Goal: Task Accomplishment & Management: Complete application form

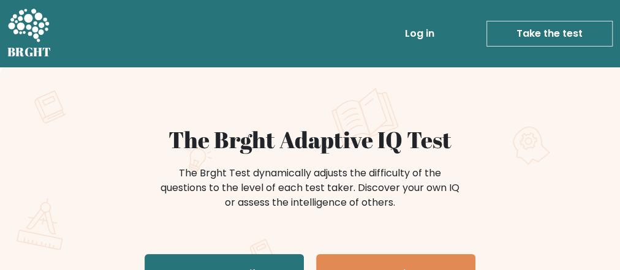
scroll to position [147, 0]
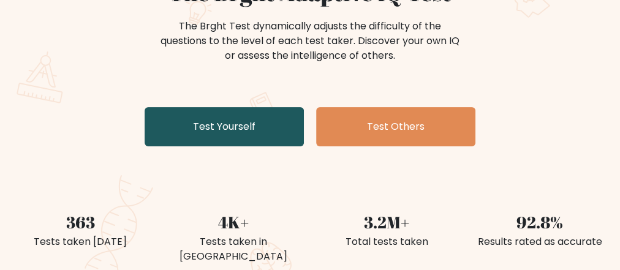
click at [225, 126] on link "Test Yourself" at bounding box center [224, 126] width 159 height 39
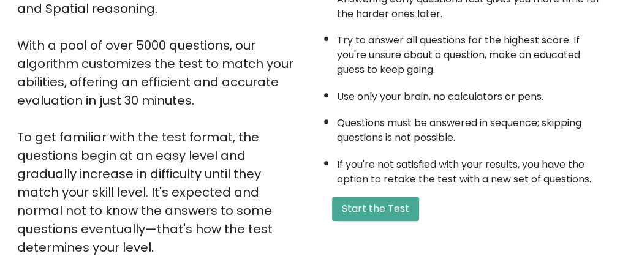
scroll to position [245, 0]
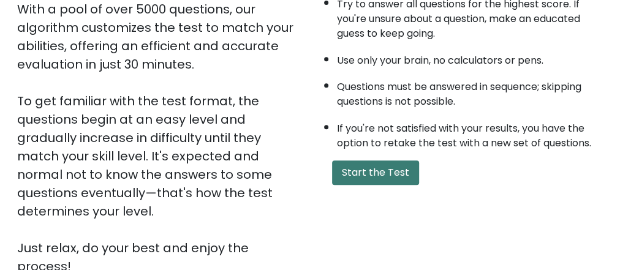
click at [367, 166] on button "Start the Test" at bounding box center [375, 173] width 87 height 25
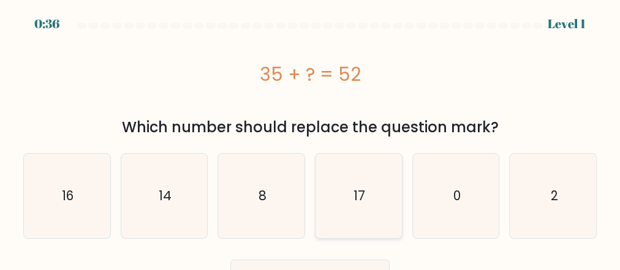
click at [364, 220] on icon "17" at bounding box center [358, 196] width 85 height 85
click at [311, 139] on input "d. 17" at bounding box center [310, 136] width 1 height 3
radio input "true"
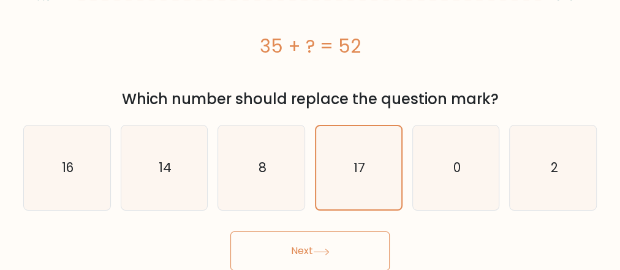
click at [274, 243] on button "Next" at bounding box center [309, 251] width 159 height 39
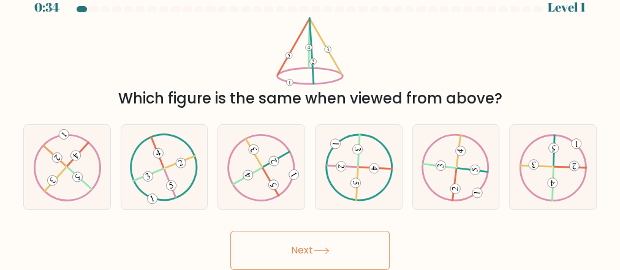
scroll to position [16, 0]
click at [267, 180] on icon at bounding box center [261, 167] width 68 height 67
click at [310, 123] on input "c." at bounding box center [310, 121] width 1 height 3
radio input "true"
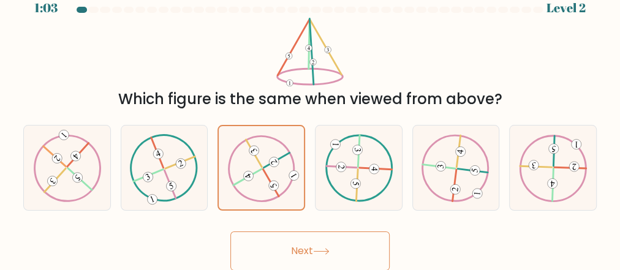
click at [336, 253] on button "Next" at bounding box center [309, 251] width 159 height 39
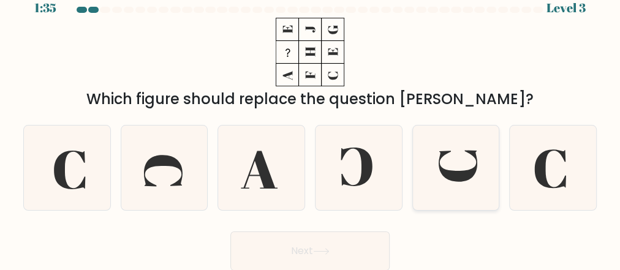
click at [450, 178] on icon at bounding box center [458, 166] width 39 height 31
click at [311, 123] on input "e." at bounding box center [310, 121] width 1 height 3
radio input "true"
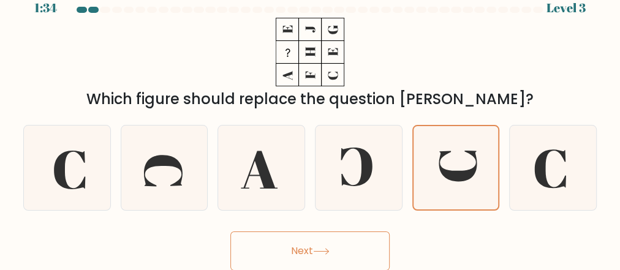
click at [295, 243] on button "Next" at bounding box center [309, 251] width 159 height 39
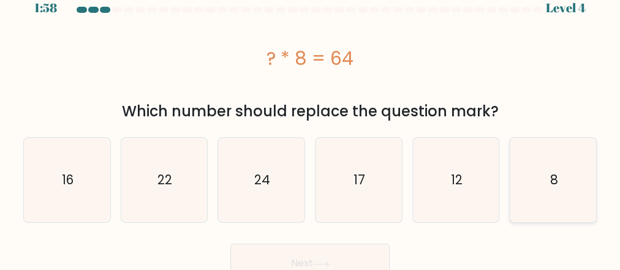
click at [546, 180] on icon "8" at bounding box center [553, 180] width 85 height 85
click at [311, 123] on input "f. 8" at bounding box center [310, 121] width 1 height 3
radio input "true"
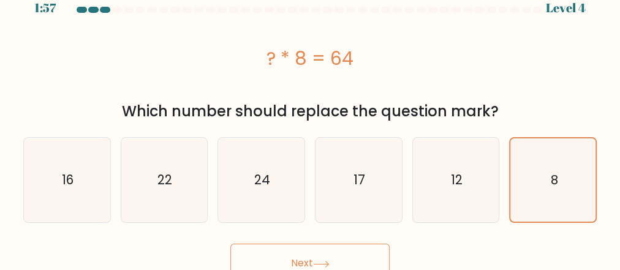
click at [327, 253] on button "Next" at bounding box center [309, 263] width 159 height 39
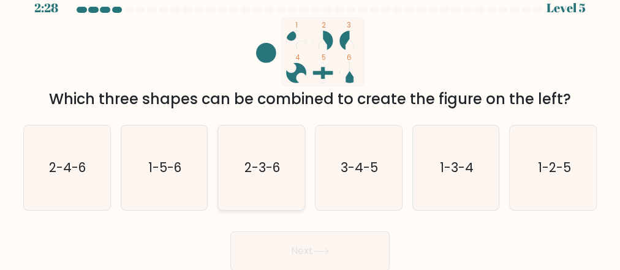
click at [247, 172] on text "2-3-6" at bounding box center [263, 168] width 36 height 18
click at [310, 123] on input "c. 2-3-6" at bounding box center [310, 121] width 1 height 3
radio input "true"
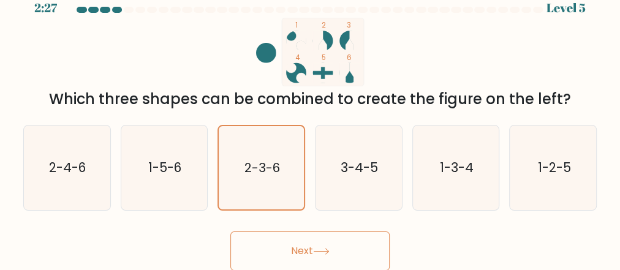
click at [262, 245] on button "Next" at bounding box center [309, 251] width 159 height 39
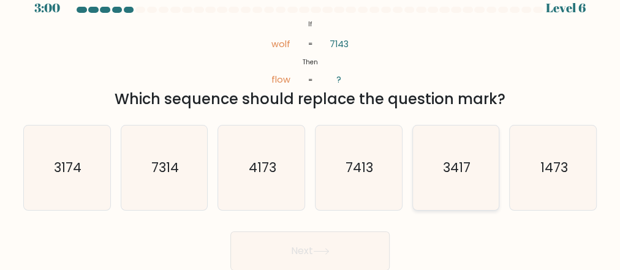
click at [472, 199] on icon "3417" at bounding box center [456, 168] width 85 height 85
click at [311, 123] on input "e. 3417" at bounding box center [310, 121] width 1 height 3
radio input "true"
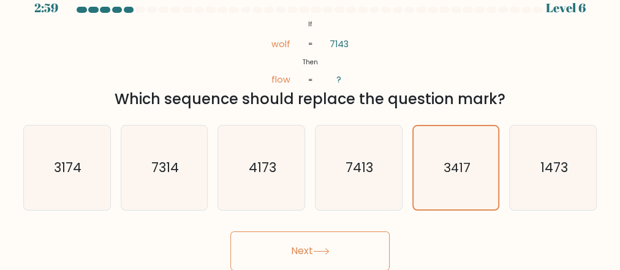
click at [300, 249] on button "Next" at bounding box center [309, 251] width 159 height 39
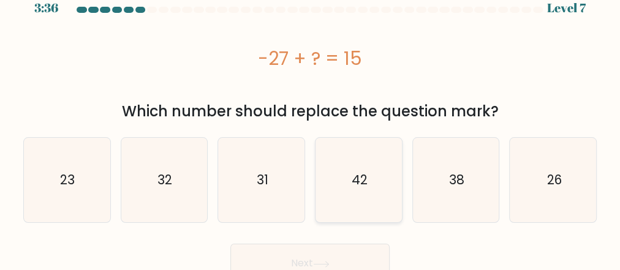
drag, startPoint x: 374, startPoint y: 166, endPoint x: 368, endPoint y: 170, distance: 7.0
click at [375, 166] on icon "42" at bounding box center [358, 180] width 85 height 85
click at [311, 123] on input "d. 42" at bounding box center [310, 121] width 1 height 3
radio input "true"
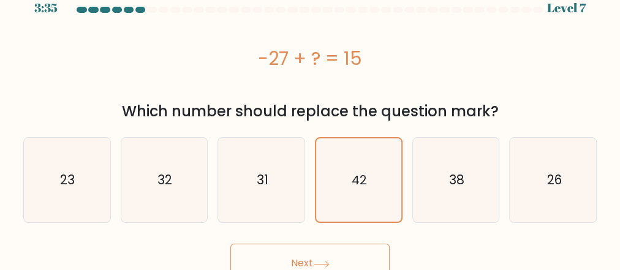
click at [326, 261] on icon at bounding box center [321, 264] width 17 height 7
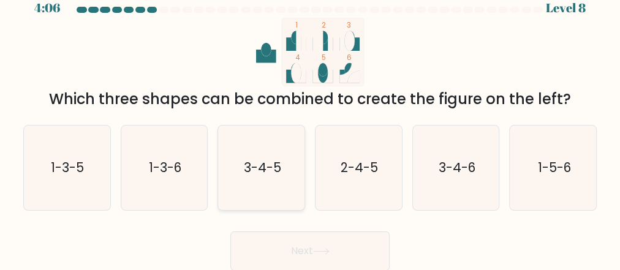
click at [255, 175] on text "3-4-5" at bounding box center [262, 168] width 37 height 18
click at [310, 123] on input "c. 3-4-5" at bounding box center [310, 121] width 1 height 3
radio input "true"
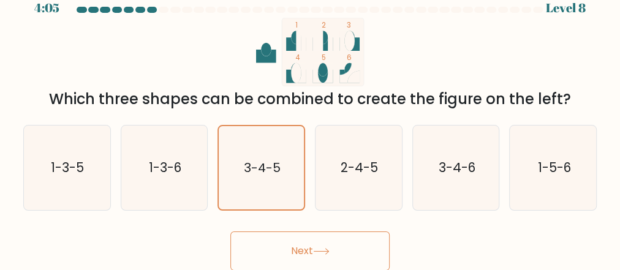
click at [262, 232] on button "Next" at bounding box center [309, 251] width 159 height 39
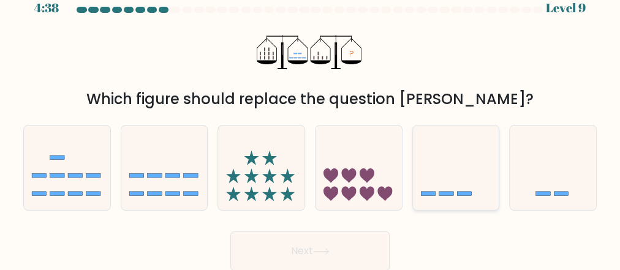
click at [463, 199] on icon at bounding box center [456, 168] width 86 height 72
click at [311, 123] on input "e." at bounding box center [310, 121] width 1 height 3
radio input "true"
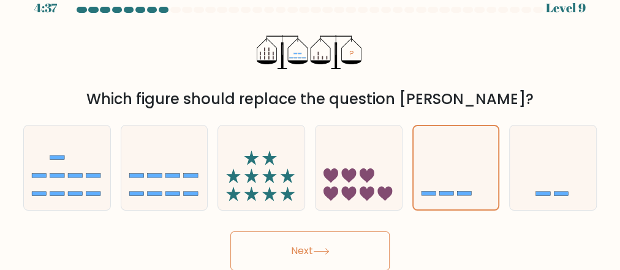
click at [340, 248] on button "Next" at bounding box center [309, 251] width 159 height 39
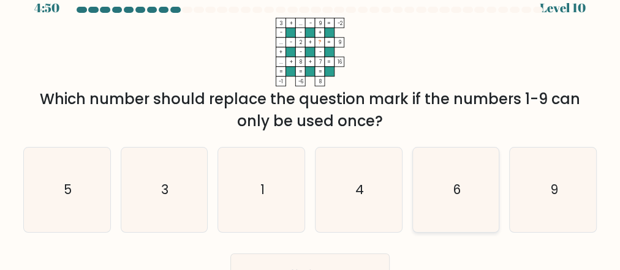
click at [447, 213] on icon "6" at bounding box center [456, 190] width 85 height 85
click at [311, 123] on input "e. 6" at bounding box center [310, 121] width 1 height 3
radio input "true"
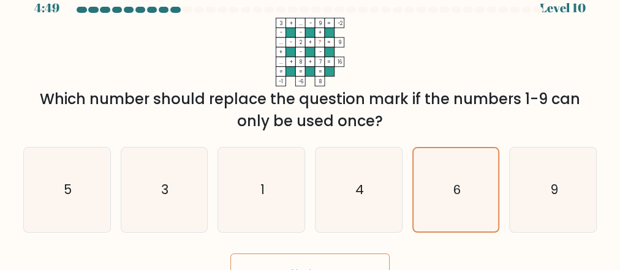
click at [305, 262] on button "Next" at bounding box center [309, 273] width 159 height 39
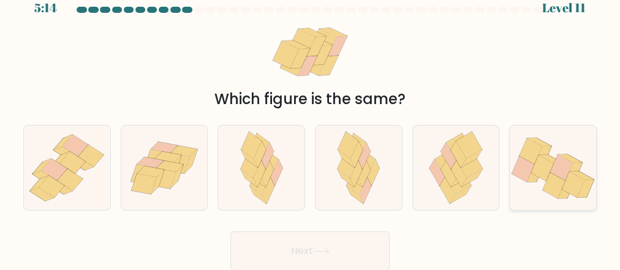
click at [555, 178] on icon at bounding box center [554, 185] width 23 height 26
click at [311, 123] on input "f." at bounding box center [310, 121] width 1 height 3
radio input "true"
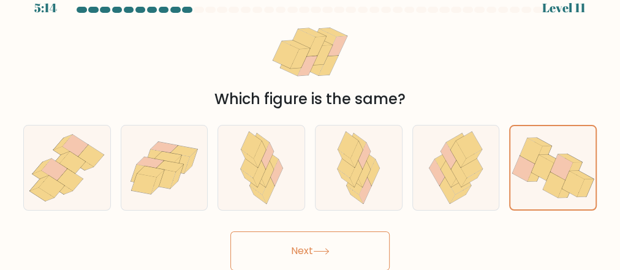
click at [295, 260] on button "Next" at bounding box center [309, 251] width 159 height 39
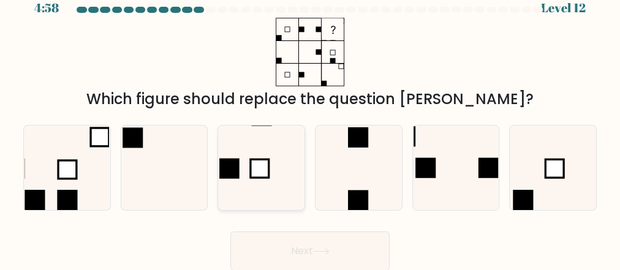
click at [238, 183] on icon at bounding box center [261, 168] width 85 height 85
click at [310, 123] on input "c." at bounding box center [310, 121] width 1 height 3
radio input "true"
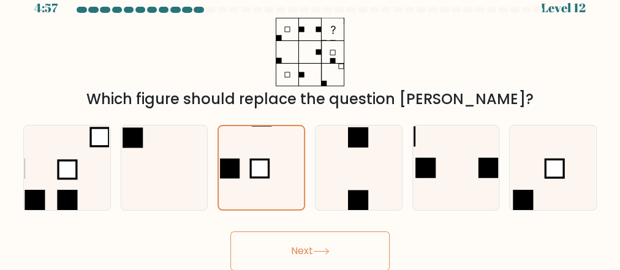
click at [251, 245] on button "Next" at bounding box center [309, 251] width 159 height 39
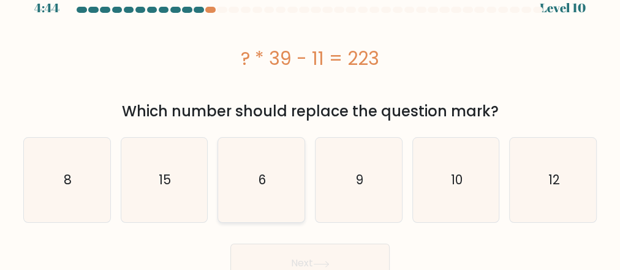
drag, startPoint x: 249, startPoint y: 188, endPoint x: 256, endPoint y: 200, distance: 14.0
click at [250, 188] on icon "6" at bounding box center [261, 180] width 85 height 85
click at [310, 123] on input "c. 6" at bounding box center [310, 121] width 1 height 3
radio input "true"
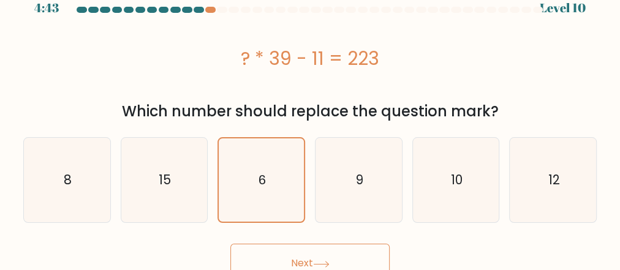
click at [307, 262] on button "Next" at bounding box center [309, 263] width 159 height 39
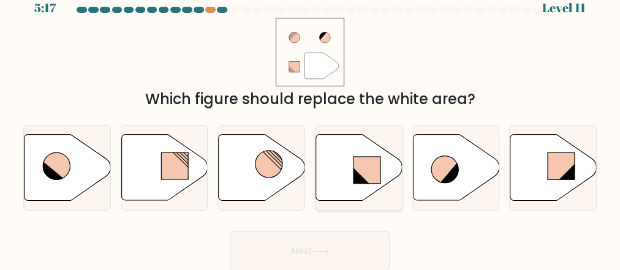
click at [363, 181] on icon at bounding box center [361, 176] width 15 height 15
click at [311, 123] on input "d." at bounding box center [310, 121] width 1 height 3
radio input "true"
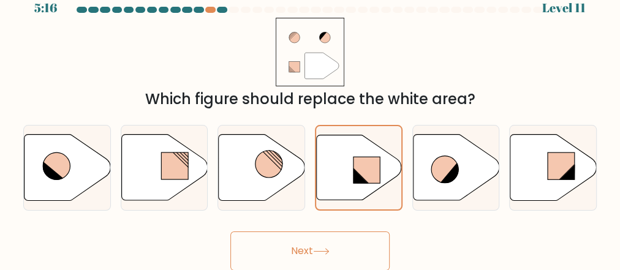
click at [354, 240] on button "Next" at bounding box center [309, 251] width 159 height 39
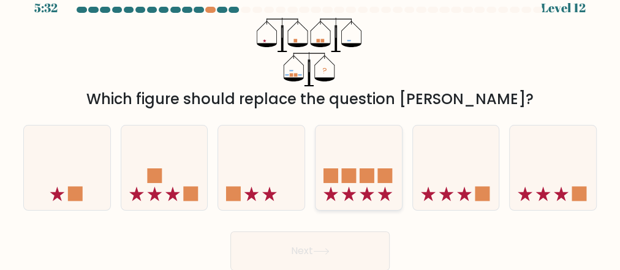
click at [373, 203] on icon at bounding box center [359, 168] width 86 height 72
click at [311, 123] on input "d." at bounding box center [310, 121] width 1 height 3
radio input "true"
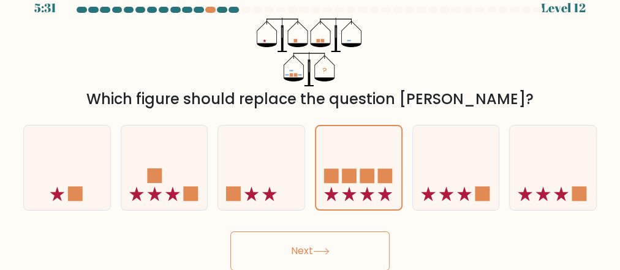
click at [335, 248] on button "Next" at bounding box center [309, 251] width 159 height 39
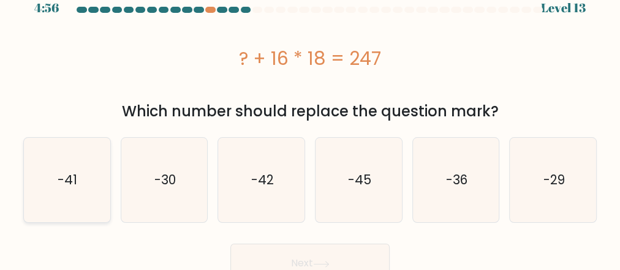
click at [96, 179] on icon "-41" at bounding box center [67, 180] width 85 height 85
click at [310, 123] on input "a. -41" at bounding box center [310, 121] width 1 height 3
radio input "true"
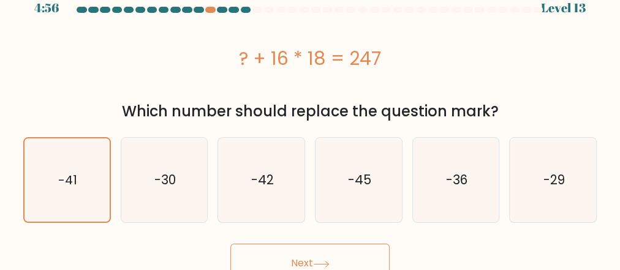
click at [292, 264] on button "Next" at bounding box center [309, 263] width 159 height 39
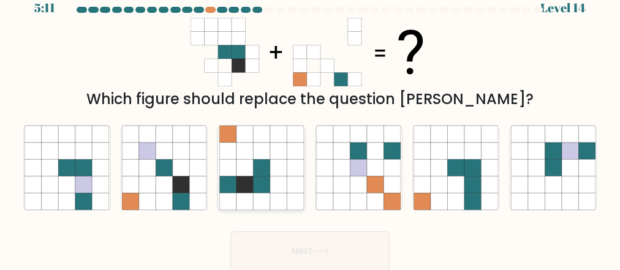
click at [240, 191] on icon at bounding box center [244, 185] width 17 height 17
click at [310, 123] on input "c." at bounding box center [310, 121] width 1 height 3
radio input "true"
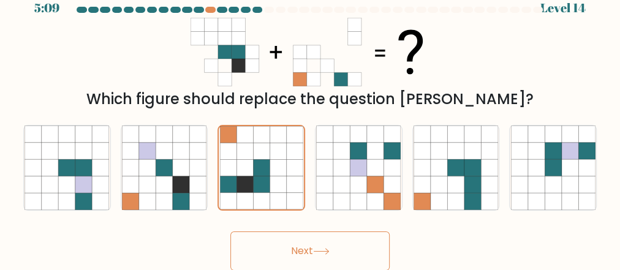
click at [322, 253] on icon at bounding box center [321, 251] width 17 height 7
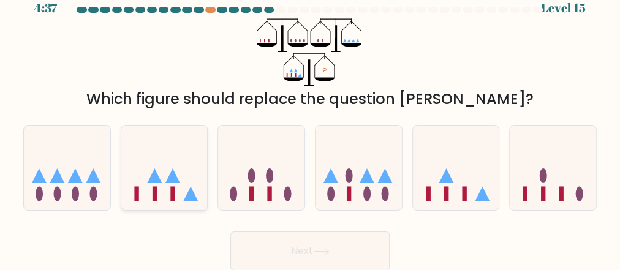
click at [178, 184] on icon at bounding box center [164, 168] width 86 height 72
click at [310, 123] on input "b." at bounding box center [310, 121] width 1 height 3
radio input "true"
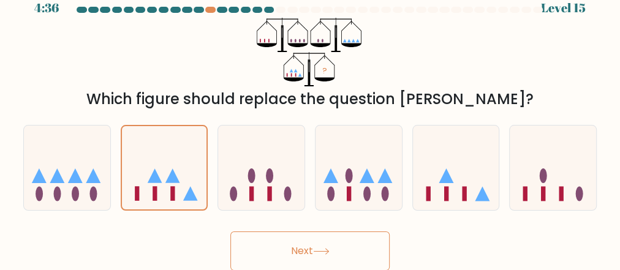
click at [289, 248] on button "Next" at bounding box center [309, 251] width 159 height 39
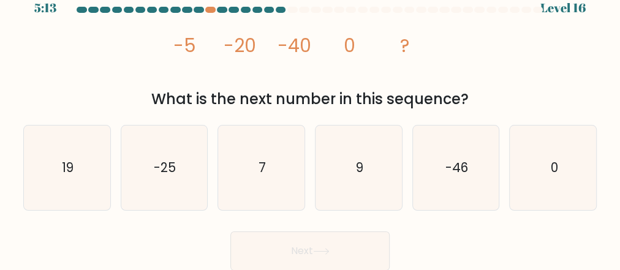
click at [412, 1] on div "5:13 Level 16" at bounding box center [310, 0] width 620 height 33
click at [569, 54] on div "image/svg+xml -5 -20 -40 0 ? What is the next number in this sequence?" at bounding box center [310, 64] width 588 height 93
click at [151, 164] on icon "-25" at bounding box center [164, 168] width 85 height 85
click at [310, 123] on input "b. -25" at bounding box center [310, 121] width 1 height 3
radio input "true"
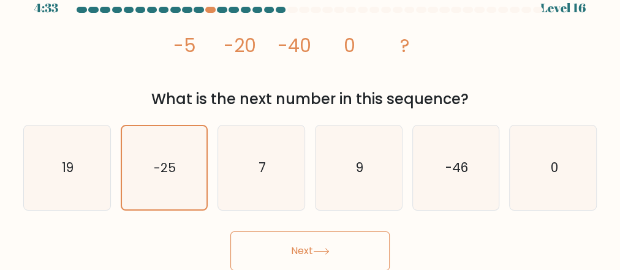
click at [251, 245] on button "Next" at bounding box center [309, 251] width 159 height 39
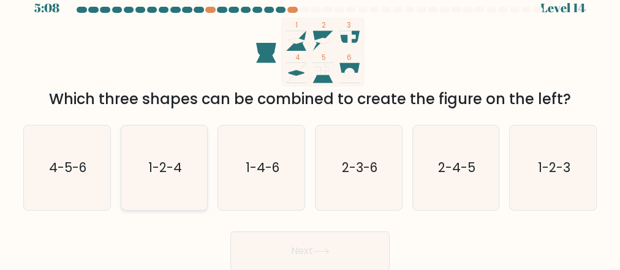
click at [157, 182] on icon "1-2-4" at bounding box center [164, 168] width 85 height 85
click at [310, 123] on input "b. 1-2-4" at bounding box center [310, 121] width 1 height 3
radio input "true"
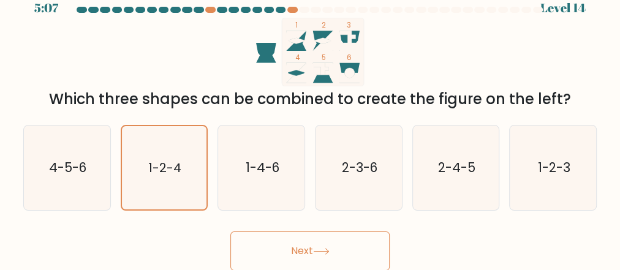
click at [252, 240] on button "Next" at bounding box center [309, 251] width 159 height 39
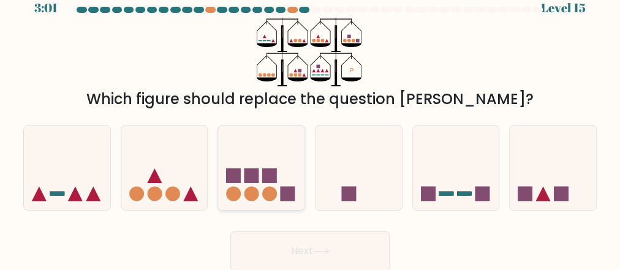
click at [254, 191] on circle at bounding box center [252, 194] width 15 height 15
click at [310, 123] on input "c." at bounding box center [310, 121] width 1 height 3
radio input "true"
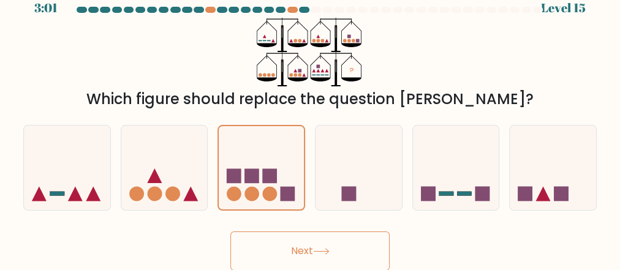
click at [262, 249] on button "Next" at bounding box center [309, 251] width 159 height 39
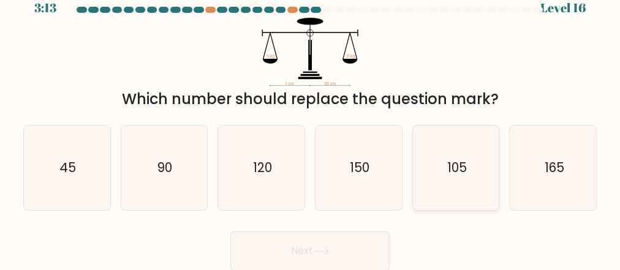
click at [454, 189] on icon "105" at bounding box center [456, 168] width 85 height 85
click at [311, 123] on input "e. 105" at bounding box center [310, 121] width 1 height 3
radio input "true"
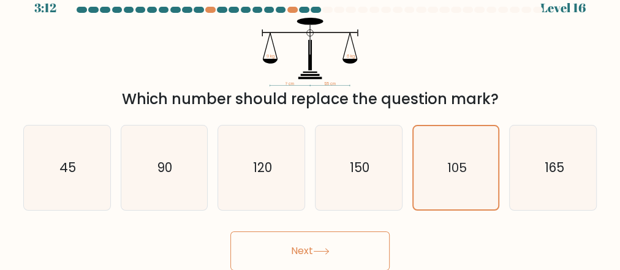
click at [303, 257] on button "Next" at bounding box center [309, 251] width 159 height 39
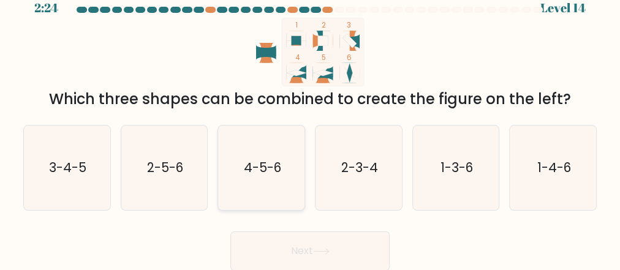
click at [288, 158] on icon "4-5-6" at bounding box center [261, 168] width 85 height 85
click at [310, 123] on input "c. 4-5-6" at bounding box center [310, 121] width 1 height 3
radio input "true"
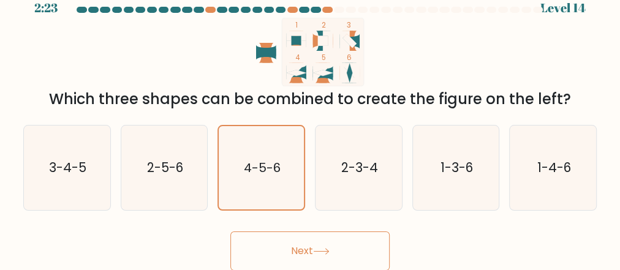
click at [291, 253] on button "Next" at bounding box center [309, 251] width 159 height 39
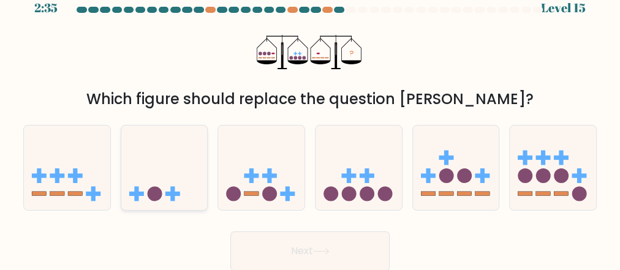
click at [183, 173] on icon at bounding box center [164, 168] width 86 height 72
click at [310, 123] on input "b." at bounding box center [310, 121] width 1 height 3
radio input "true"
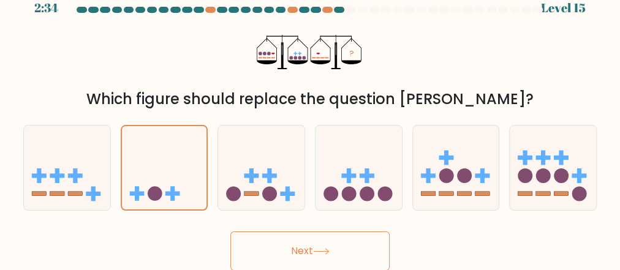
click at [308, 245] on button "Next" at bounding box center [309, 251] width 159 height 39
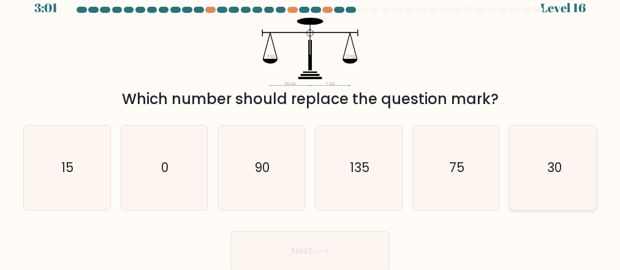
click at [543, 171] on icon "30" at bounding box center [553, 168] width 85 height 85
click at [311, 123] on input "f. 30" at bounding box center [310, 121] width 1 height 3
radio input "true"
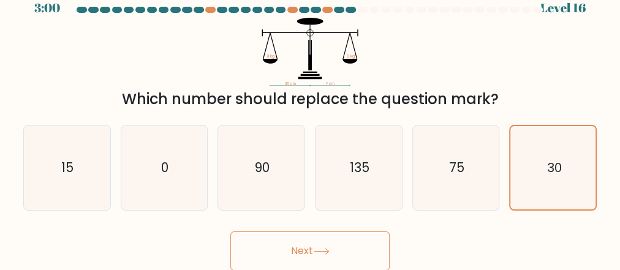
click at [340, 251] on button "Next" at bounding box center [309, 251] width 159 height 39
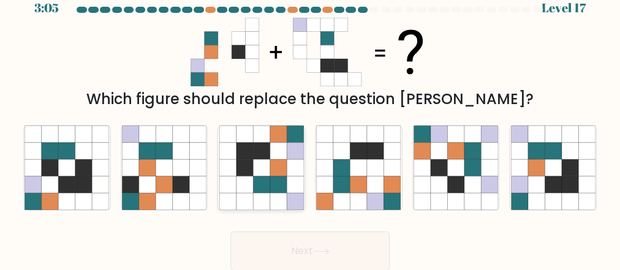
click at [262, 188] on icon at bounding box center [261, 185] width 17 height 17
click at [310, 123] on input "c." at bounding box center [310, 121] width 1 height 3
radio input "true"
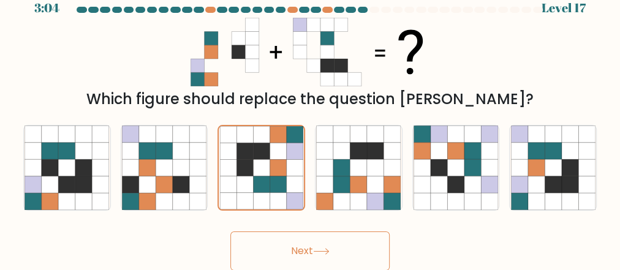
click at [285, 253] on button "Next" at bounding box center [309, 251] width 159 height 39
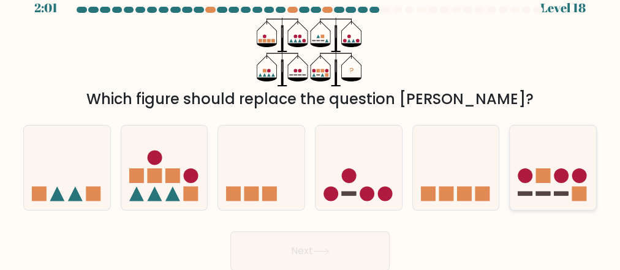
click at [582, 188] on rect at bounding box center [580, 194] width 15 height 15
click at [311, 123] on input "f." at bounding box center [310, 121] width 1 height 3
radio input "true"
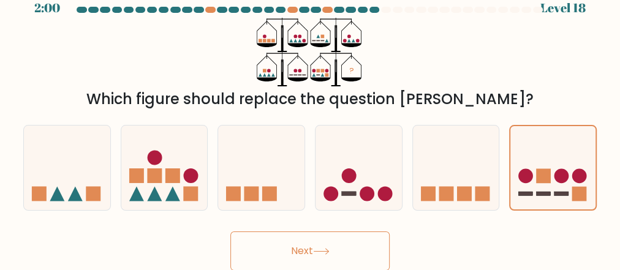
click at [350, 245] on button "Next" at bounding box center [309, 251] width 159 height 39
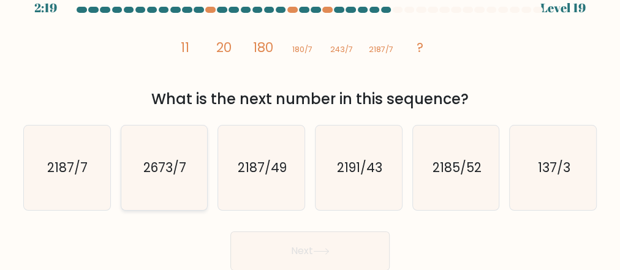
click at [168, 188] on icon "2673/7" at bounding box center [164, 168] width 85 height 85
click at [310, 123] on input "b. 2673/7" at bounding box center [310, 121] width 1 height 3
radio input "true"
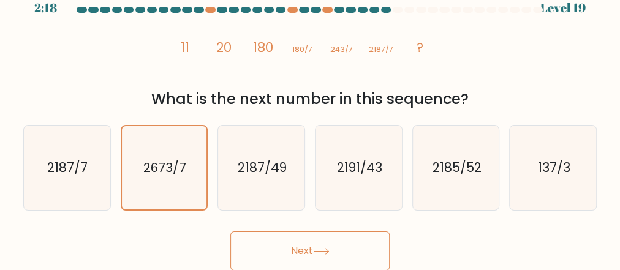
click at [326, 251] on icon at bounding box center [321, 252] width 15 height 6
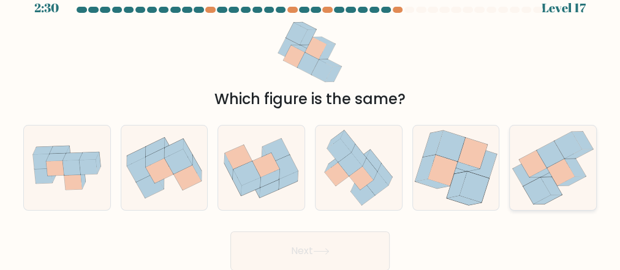
click at [557, 164] on icon at bounding box center [561, 172] width 28 height 26
click at [311, 123] on input "f." at bounding box center [310, 121] width 1 height 3
radio input "true"
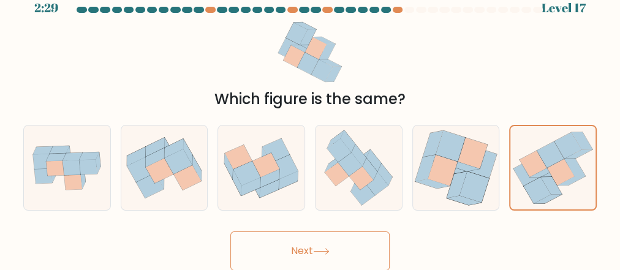
click at [296, 247] on button "Next" at bounding box center [309, 251] width 159 height 39
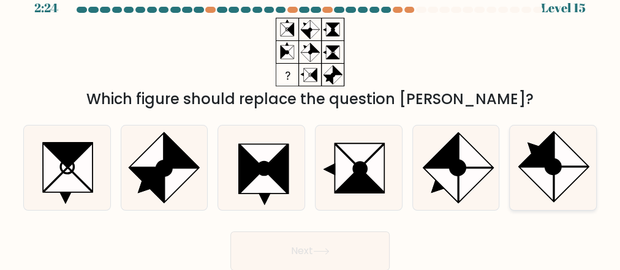
click at [552, 182] on icon at bounding box center [536, 184] width 34 height 34
click at [311, 123] on input "f." at bounding box center [310, 121] width 1 height 3
radio input "true"
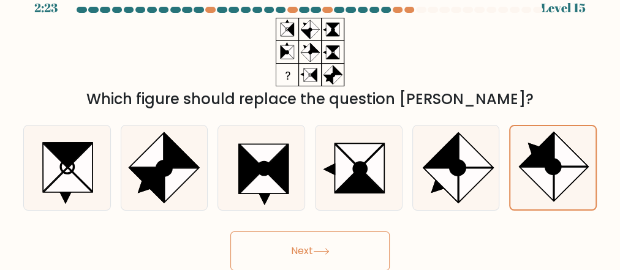
click at [348, 235] on button "Next" at bounding box center [309, 251] width 159 height 39
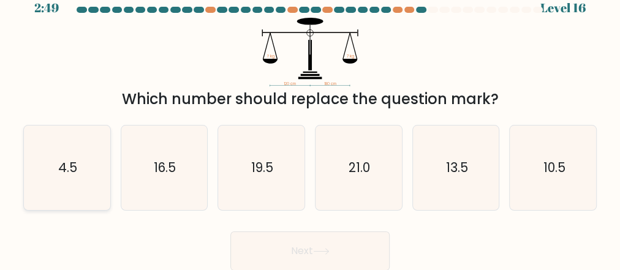
click at [61, 184] on icon "4.5" at bounding box center [67, 168] width 85 height 85
click at [310, 123] on input "a. 4.5" at bounding box center [310, 121] width 1 height 3
radio input "true"
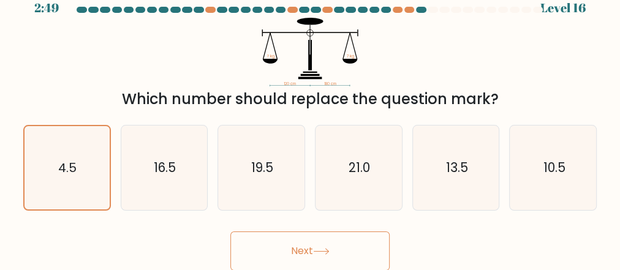
click at [277, 248] on button "Next" at bounding box center [309, 251] width 159 height 39
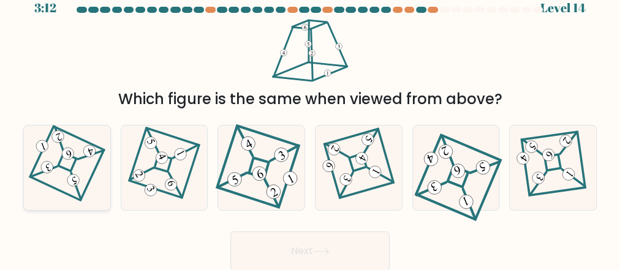
click at [82, 188] on icon at bounding box center [67, 167] width 58 height 67
click at [310, 123] on input "a." at bounding box center [310, 121] width 1 height 3
radio input "true"
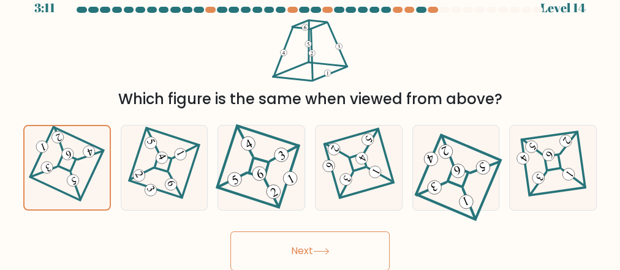
click at [272, 248] on button "Next" at bounding box center [309, 251] width 159 height 39
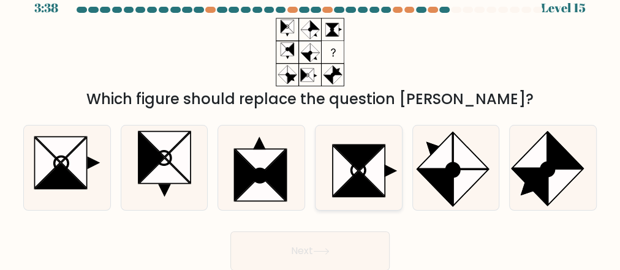
click at [365, 191] on icon at bounding box center [359, 184] width 51 height 25
click at [311, 123] on input "d." at bounding box center [310, 121] width 1 height 3
radio input "true"
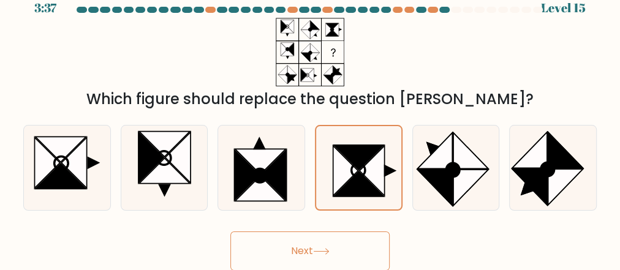
click at [292, 238] on button "Next" at bounding box center [309, 251] width 159 height 39
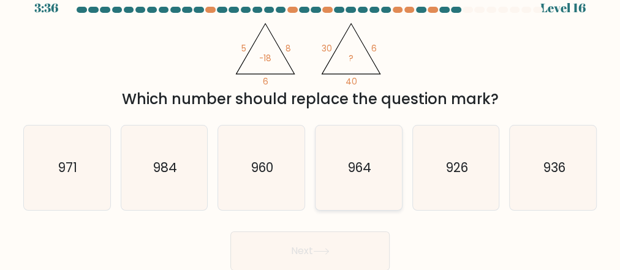
click at [368, 174] on text "964" at bounding box center [359, 168] width 23 height 18
click at [311, 123] on input "d. 964" at bounding box center [310, 121] width 1 height 3
radio input "true"
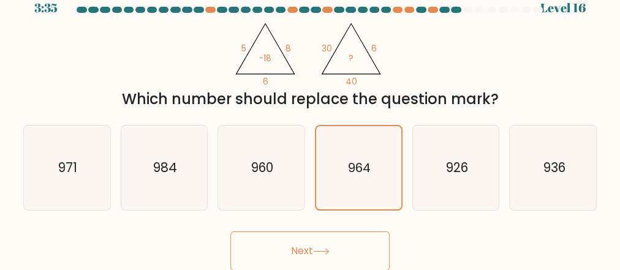
click at [323, 245] on button "Next" at bounding box center [309, 251] width 159 height 39
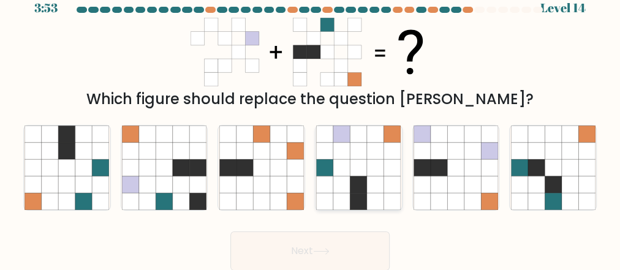
click at [346, 195] on icon at bounding box center [341, 201] width 17 height 17
click at [311, 123] on input "d." at bounding box center [310, 121] width 1 height 3
radio input "true"
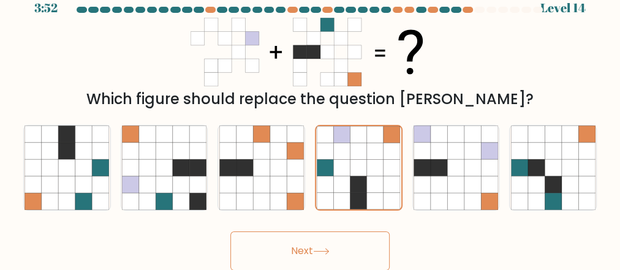
click at [325, 257] on button "Next" at bounding box center [309, 251] width 159 height 39
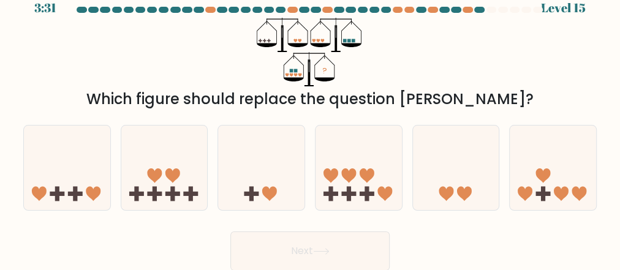
drag, startPoint x: 295, startPoint y: 75, endPoint x: 302, endPoint y: 77, distance: 7.0
click at [302, 76] on icon "?" at bounding box center [310, 52] width 107 height 69
click at [368, 192] on rect at bounding box center [367, 194] width 15 height 4
click at [311, 123] on input "d." at bounding box center [310, 121] width 1 height 3
radio input "true"
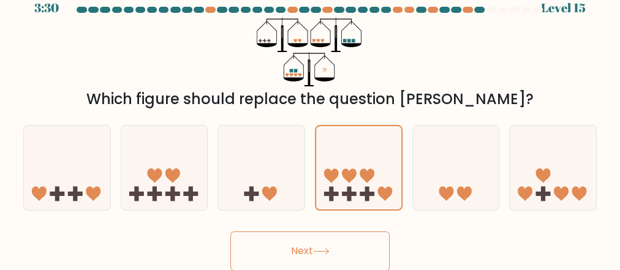
click at [330, 249] on icon at bounding box center [321, 251] width 17 height 7
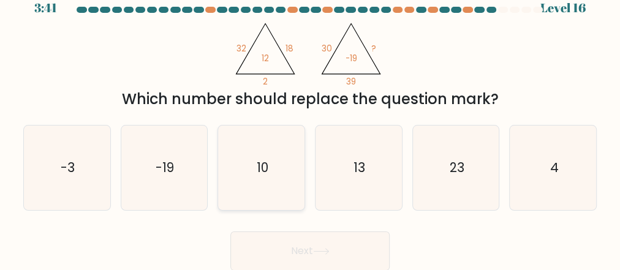
click at [261, 156] on icon "10" at bounding box center [261, 168] width 85 height 85
click at [310, 123] on input "c. 10" at bounding box center [310, 121] width 1 height 3
radio input "true"
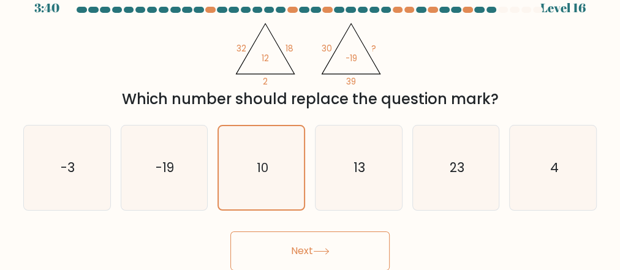
click at [294, 238] on button "Next" at bounding box center [309, 251] width 159 height 39
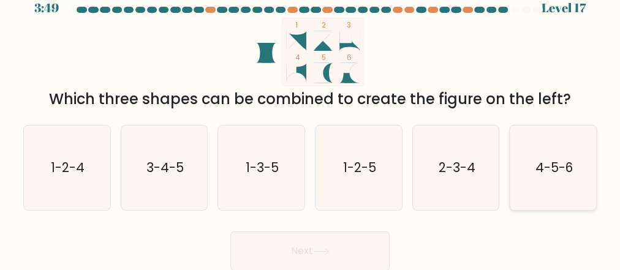
click at [548, 194] on icon "4-5-6" at bounding box center [553, 168] width 85 height 85
click at [311, 123] on input "f. 4-5-6" at bounding box center [310, 121] width 1 height 3
radio input "true"
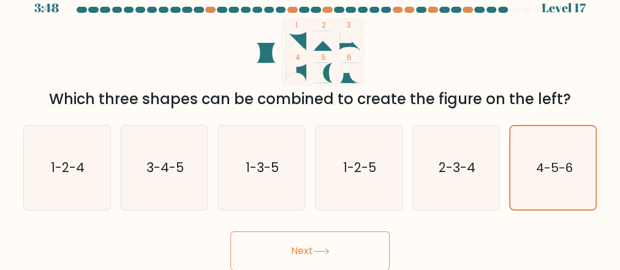
click at [364, 246] on button "Next" at bounding box center [309, 251] width 159 height 39
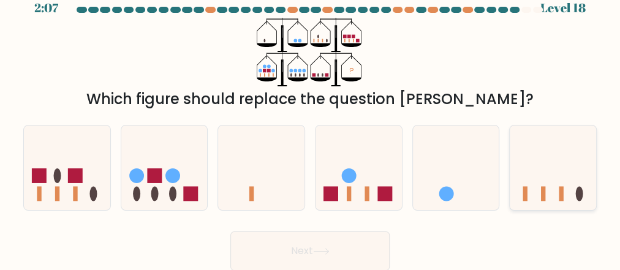
click at [540, 189] on icon at bounding box center [553, 168] width 86 height 72
click at [311, 123] on input "f." at bounding box center [310, 121] width 1 height 3
radio input "true"
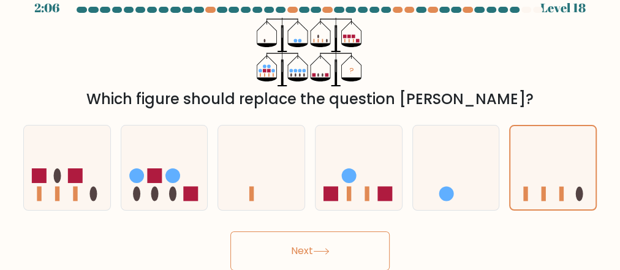
click at [329, 237] on button "Next" at bounding box center [309, 251] width 159 height 39
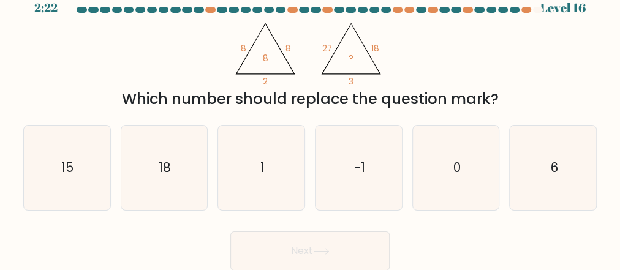
drag, startPoint x: 424, startPoint y: 226, endPoint x: 419, endPoint y: 240, distance: 14.7
drag, startPoint x: 419, startPoint y: 240, endPoint x: 129, endPoint y: 243, distance: 290.6
click at [127, 246] on div "Next" at bounding box center [310, 248] width 588 height 45
click at [543, 180] on icon "6" at bounding box center [553, 168] width 85 height 85
click at [311, 123] on input "f. 6" at bounding box center [310, 121] width 1 height 3
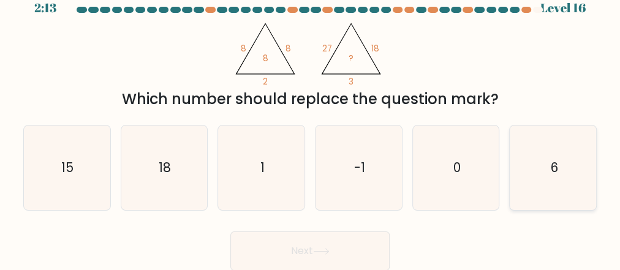
radio input "true"
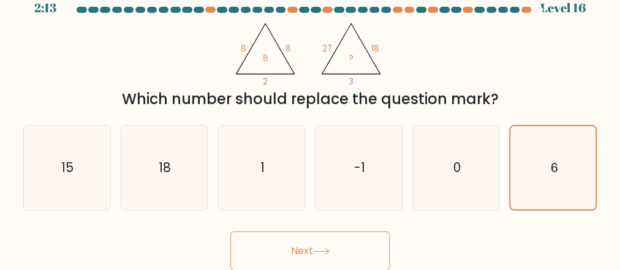
click at [362, 248] on button "Next" at bounding box center [309, 251] width 159 height 39
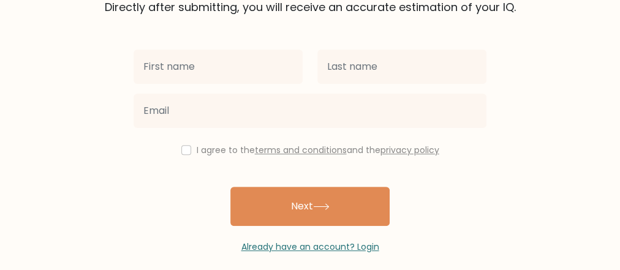
scroll to position [159, 0]
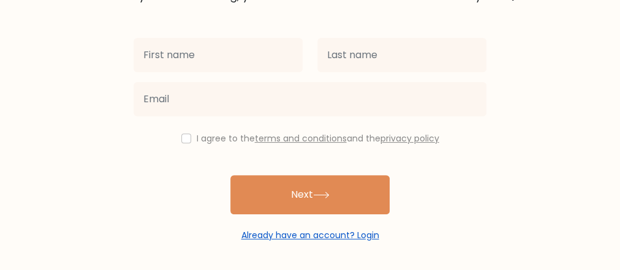
click at [369, 234] on link "Already have an account? Login" at bounding box center [311, 235] width 138 height 12
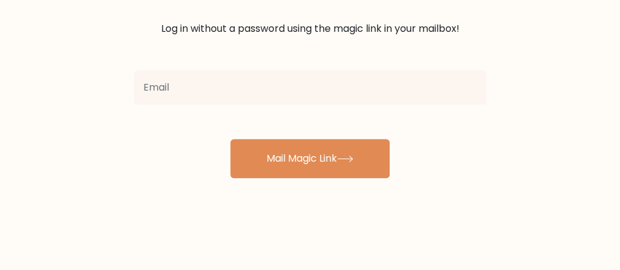
scroll to position [196, 0]
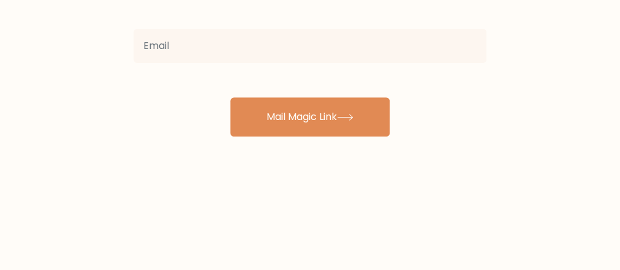
click at [270, 52] on input "email" at bounding box center [310, 46] width 353 height 34
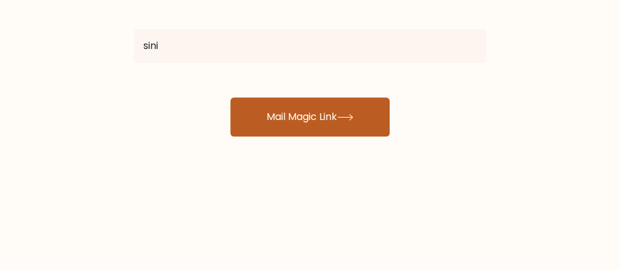
click at [309, 115] on button "Mail Magic Link" at bounding box center [309, 116] width 159 height 39
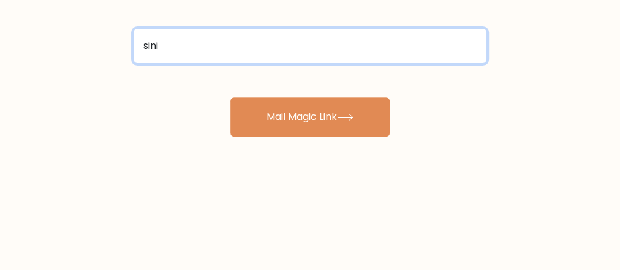
click at [170, 40] on input "sini" at bounding box center [310, 46] width 353 height 34
click at [169, 48] on input "sini" at bounding box center [310, 46] width 353 height 34
type input "[EMAIL_ADDRESS][DOMAIN_NAME]"
click at [230, 97] on button "Mail Magic Link" at bounding box center [309, 116] width 159 height 39
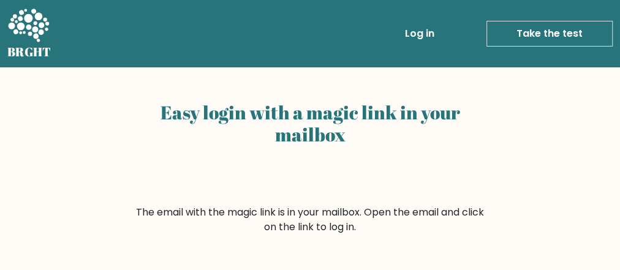
click at [422, 30] on link "Log in" at bounding box center [419, 33] width 39 height 25
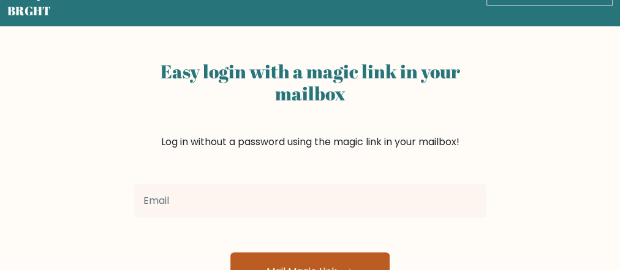
scroll to position [147, 0]
